Goal: Task Accomplishment & Management: Complete application form

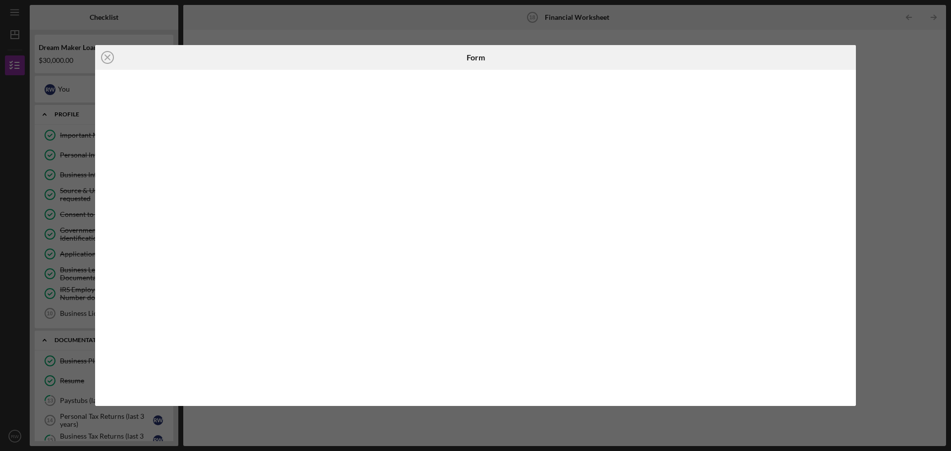
scroll to position [99, 0]
click at [107, 58] on line at bounding box center [107, 57] width 5 height 5
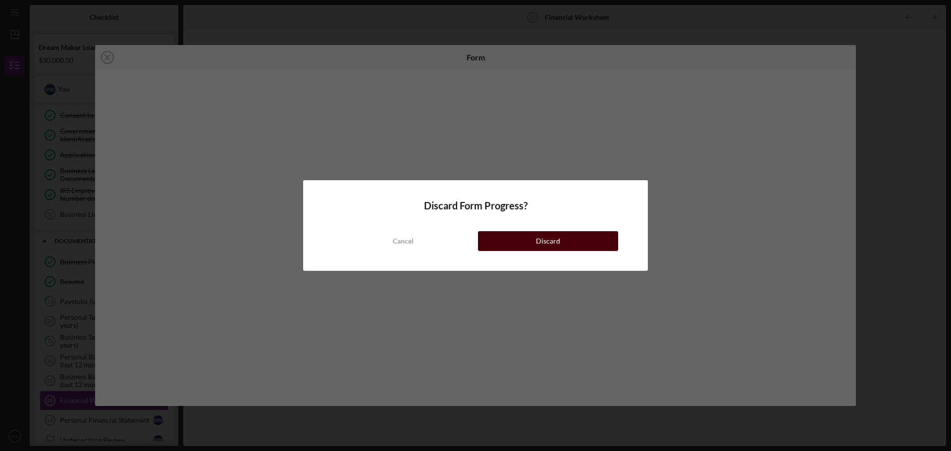
click at [512, 243] on button "Discard" at bounding box center [548, 241] width 140 height 20
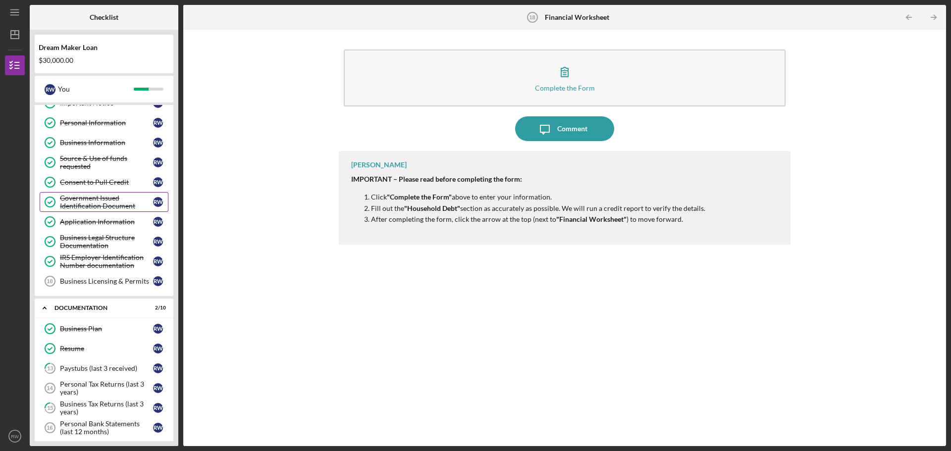
scroll to position [50, 0]
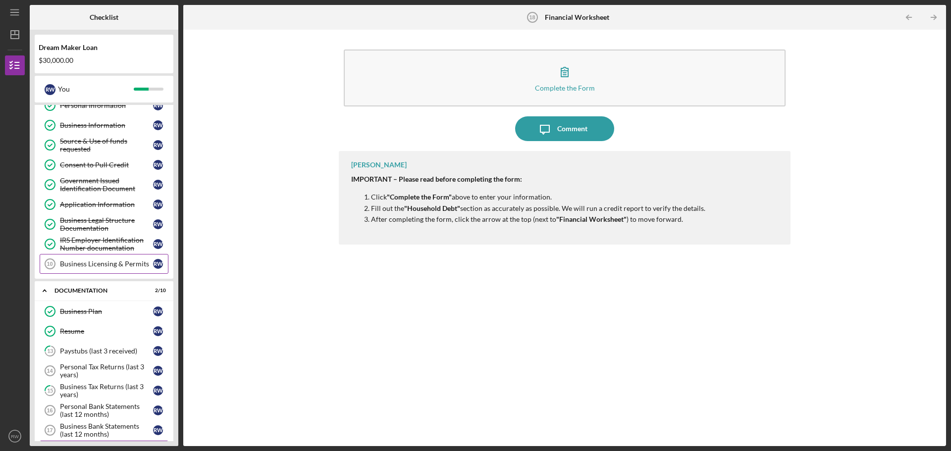
click at [111, 268] on div "Business Licensing & Permits" at bounding box center [106, 264] width 93 height 8
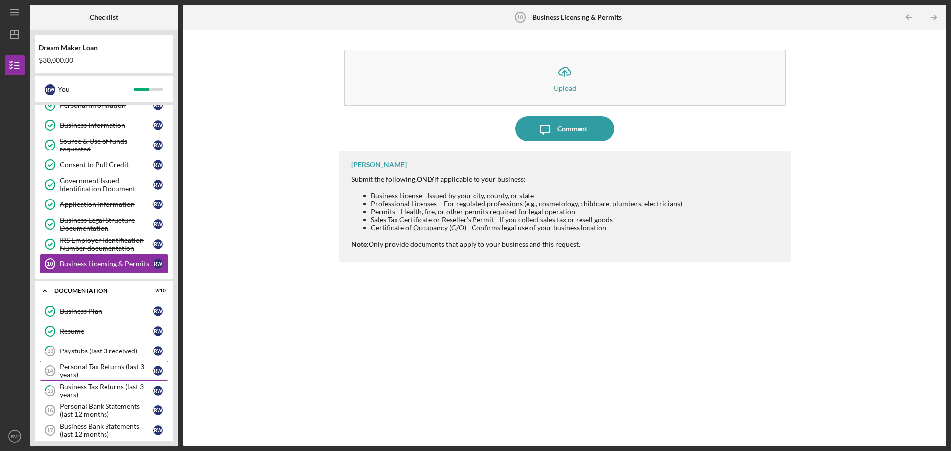
click at [78, 370] on div "Personal Tax Returns (last 3 years)" at bounding box center [106, 371] width 93 height 16
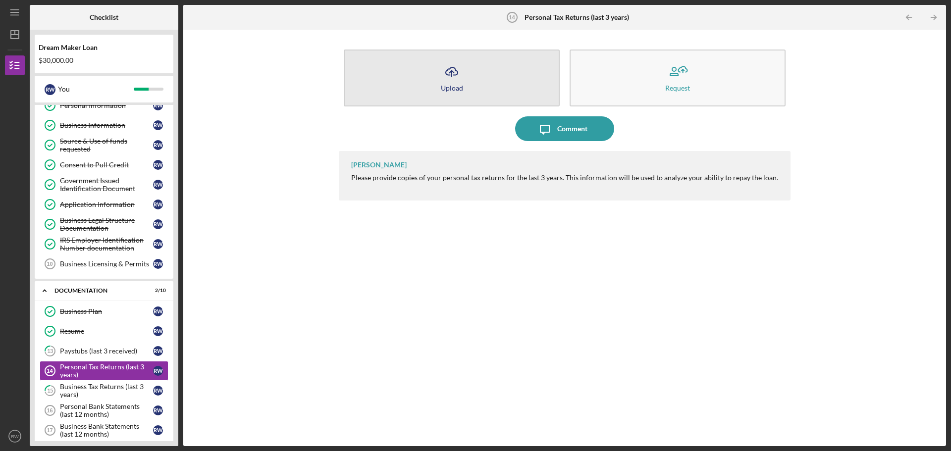
click at [452, 77] on icon "Icon/Upload" at bounding box center [451, 71] width 25 height 25
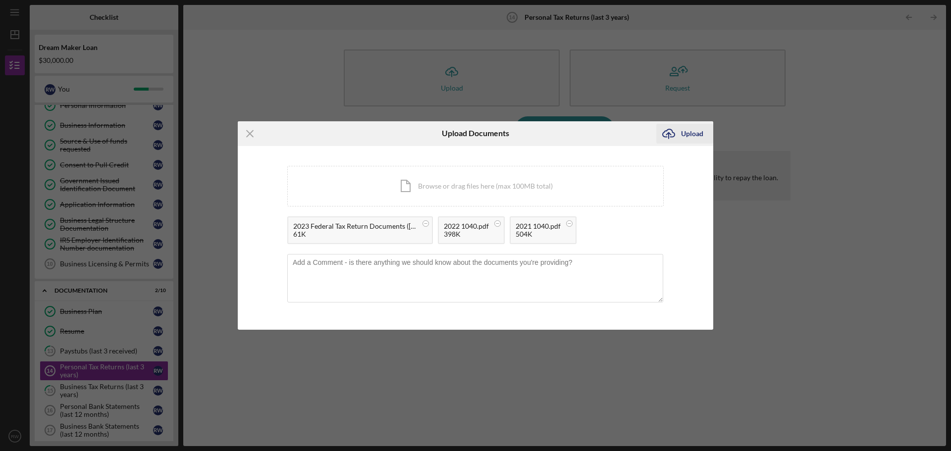
click at [681, 135] on div "Upload" at bounding box center [692, 134] width 22 height 20
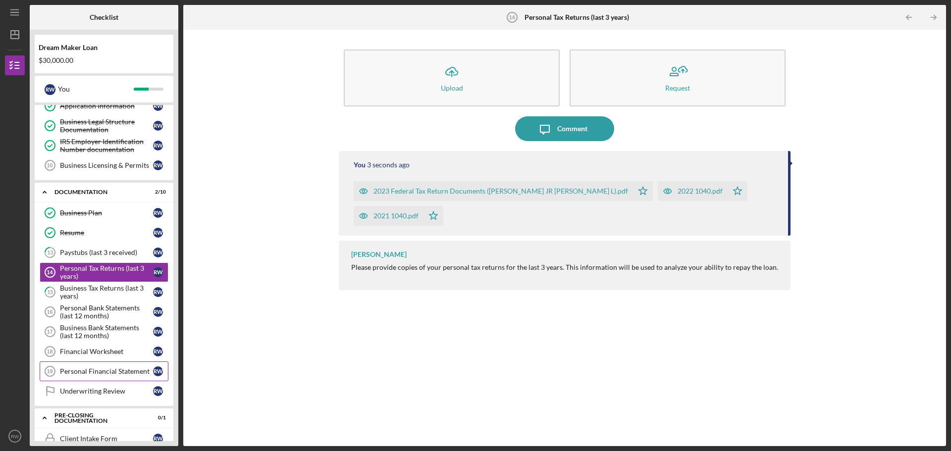
scroll to position [149, 0]
click at [90, 291] on div "Business Tax Returns (last 3 years)" at bounding box center [106, 292] width 93 height 16
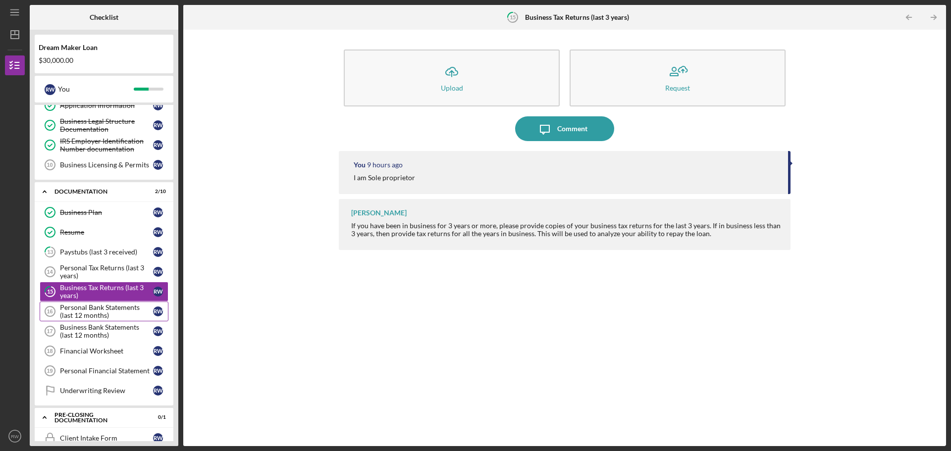
click at [112, 312] on div "Personal Bank Statements (last 12 months)" at bounding box center [106, 312] width 93 height 16
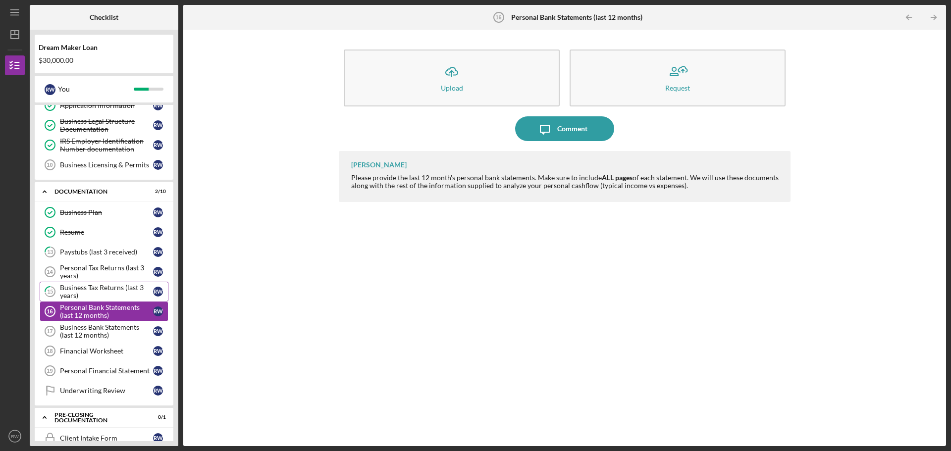
click at [86, 286] on div "Business Tax Returns (last 3 years)" at bounding box center [106, 292] width 93 height 16
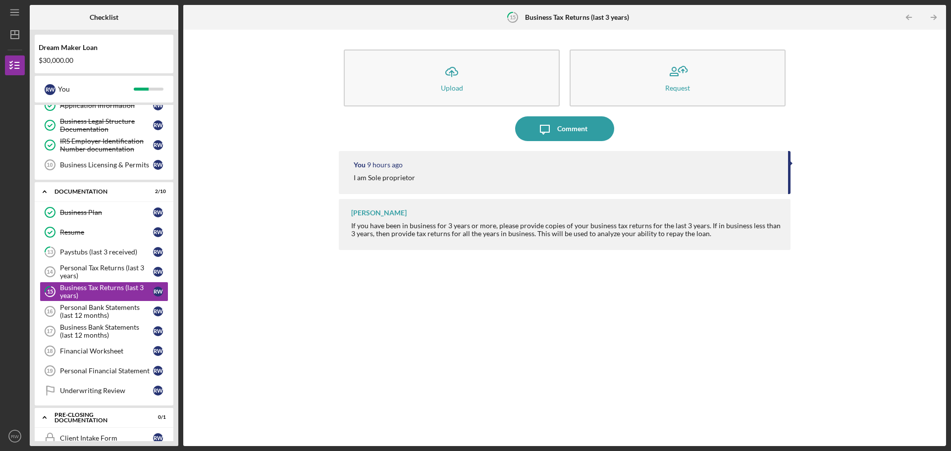
click at [474, 174] on div "I am Sole proprietor" at bounding box center [566, 178] width 424 height 8
click at [429, 175] on div "I am Sole proprietor" at bounding box center [566, 178] width 424 height 8
click at [414, 170] on div "You 9 hours ago I am Sole proprietor" at bounding box center [565, 172] width 452 height 43
click at [565, 135] on div "Comment" at bounding box center [572, 128] width 30 height 25
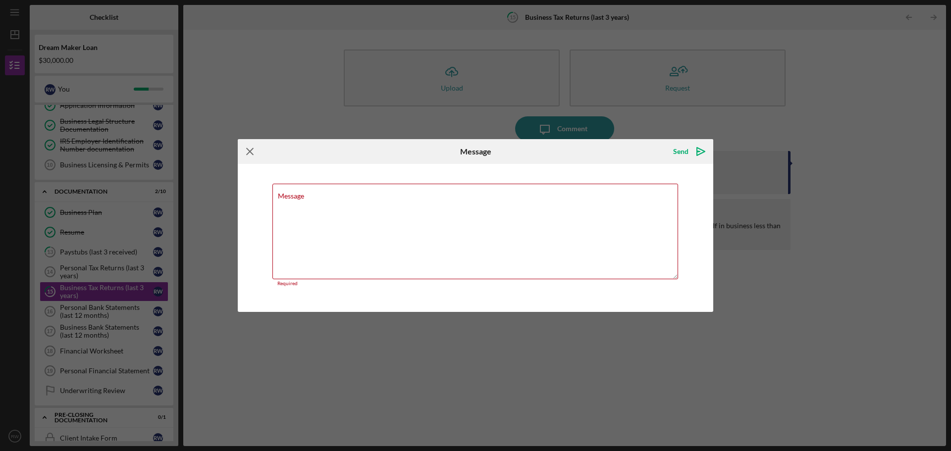
click at [247, 151] on icon "Icon/Menu Close" at bounding box center [250, 151] width 25 height 25
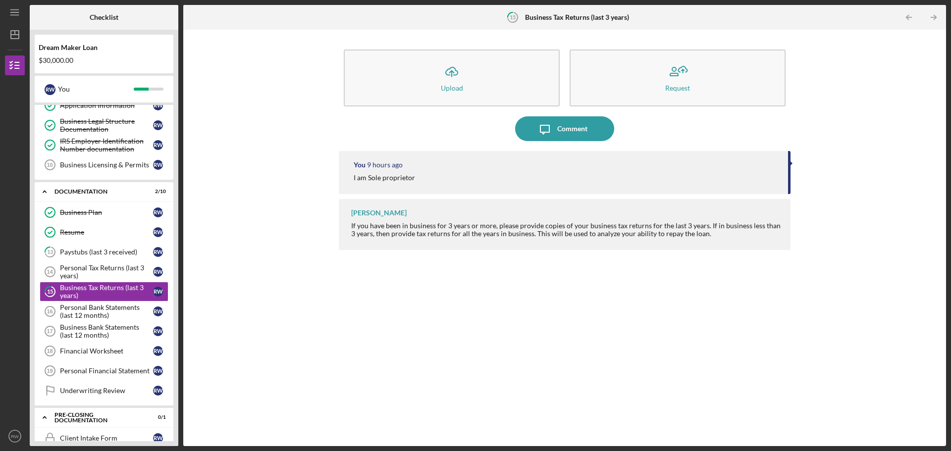
click at [800, 175] on div "Icon/Upload Upload Request Icon/Message Comment You 9 hours ago I am Sole propr…" at bounding box center [564, 238] width 753 height 407
